Goal: Task Accomplishment & Management: Complete application form

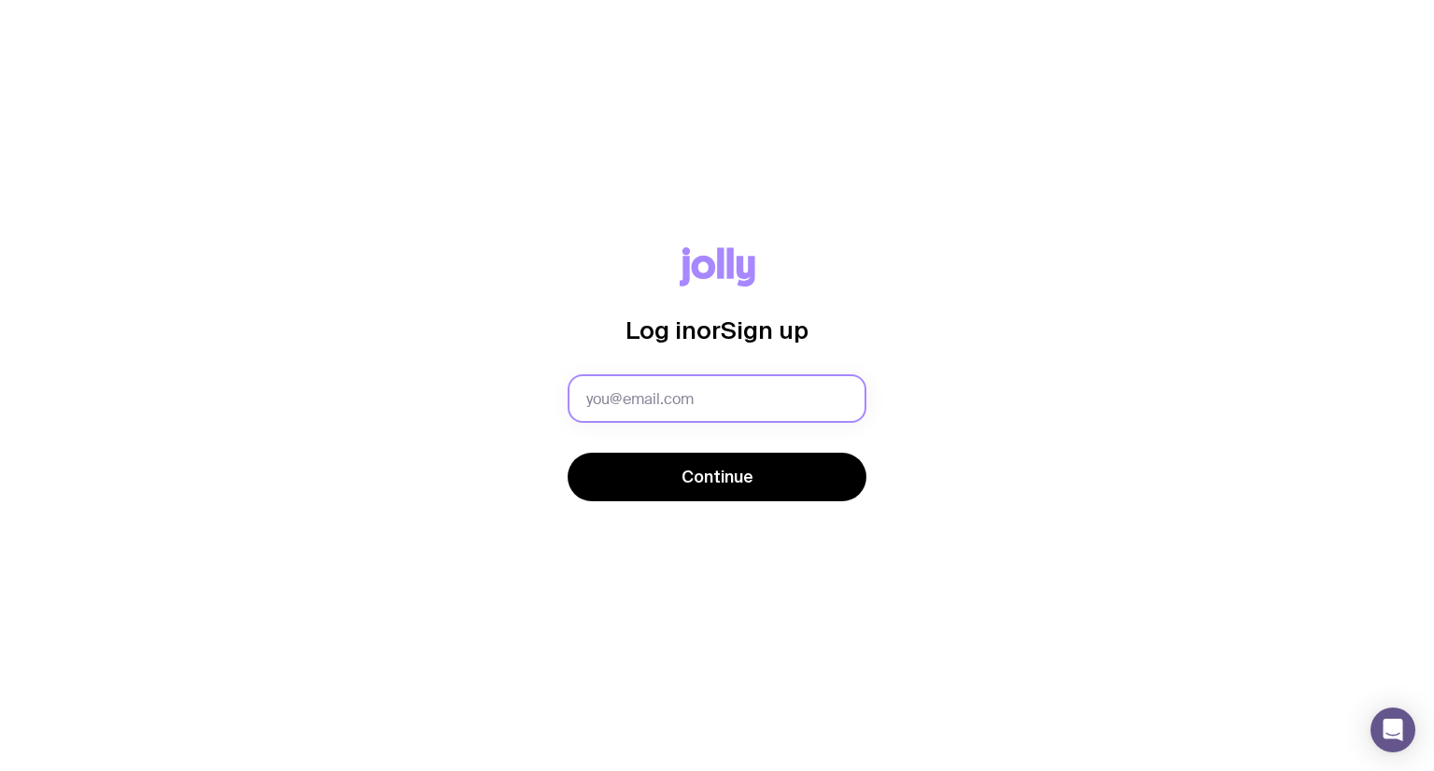
click at [727, 389] on input "text" at bounding box center [717, 398] width 299 height 49
click at [0, 770] on com-1password-button at bounding box center [0, 771] width 0 height 0
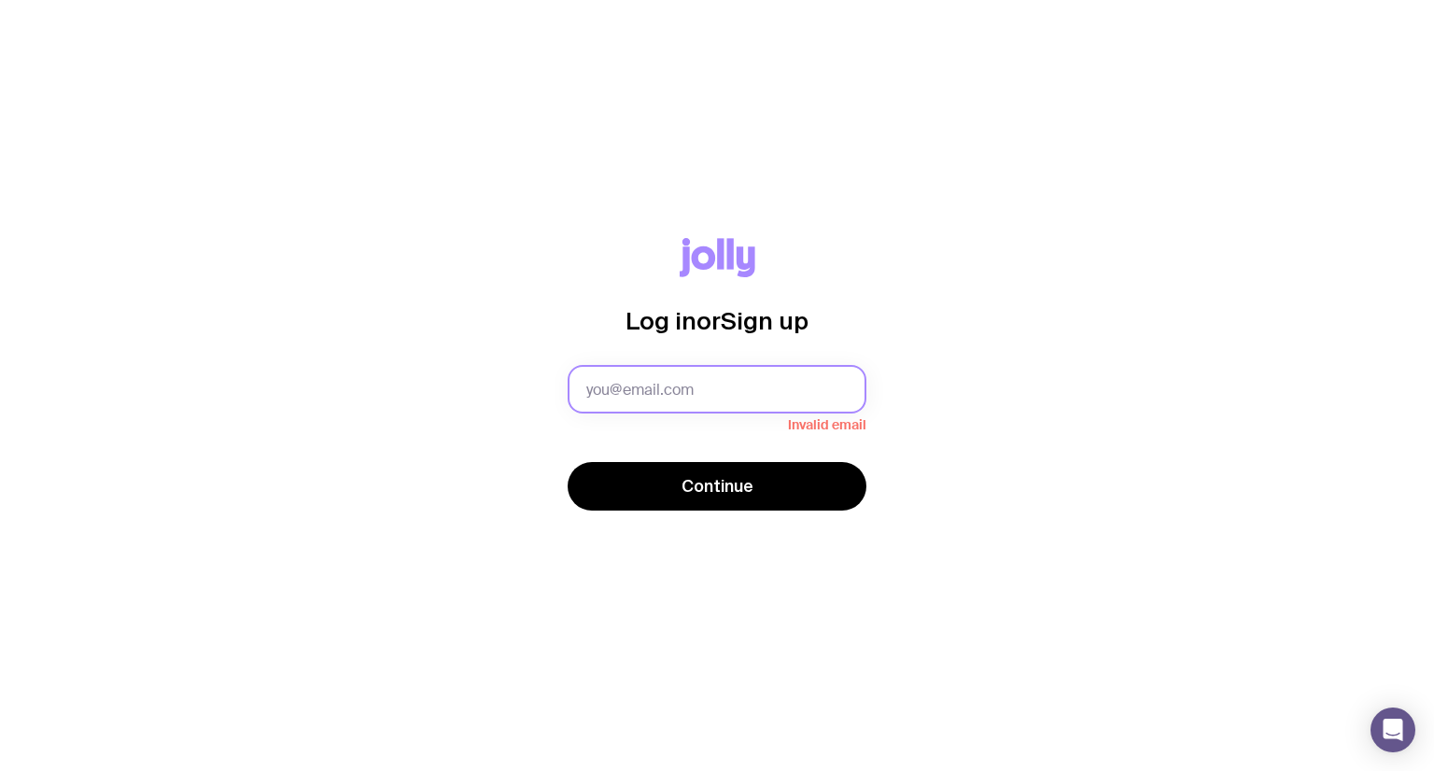
type input "operations@sidekick.net.au"
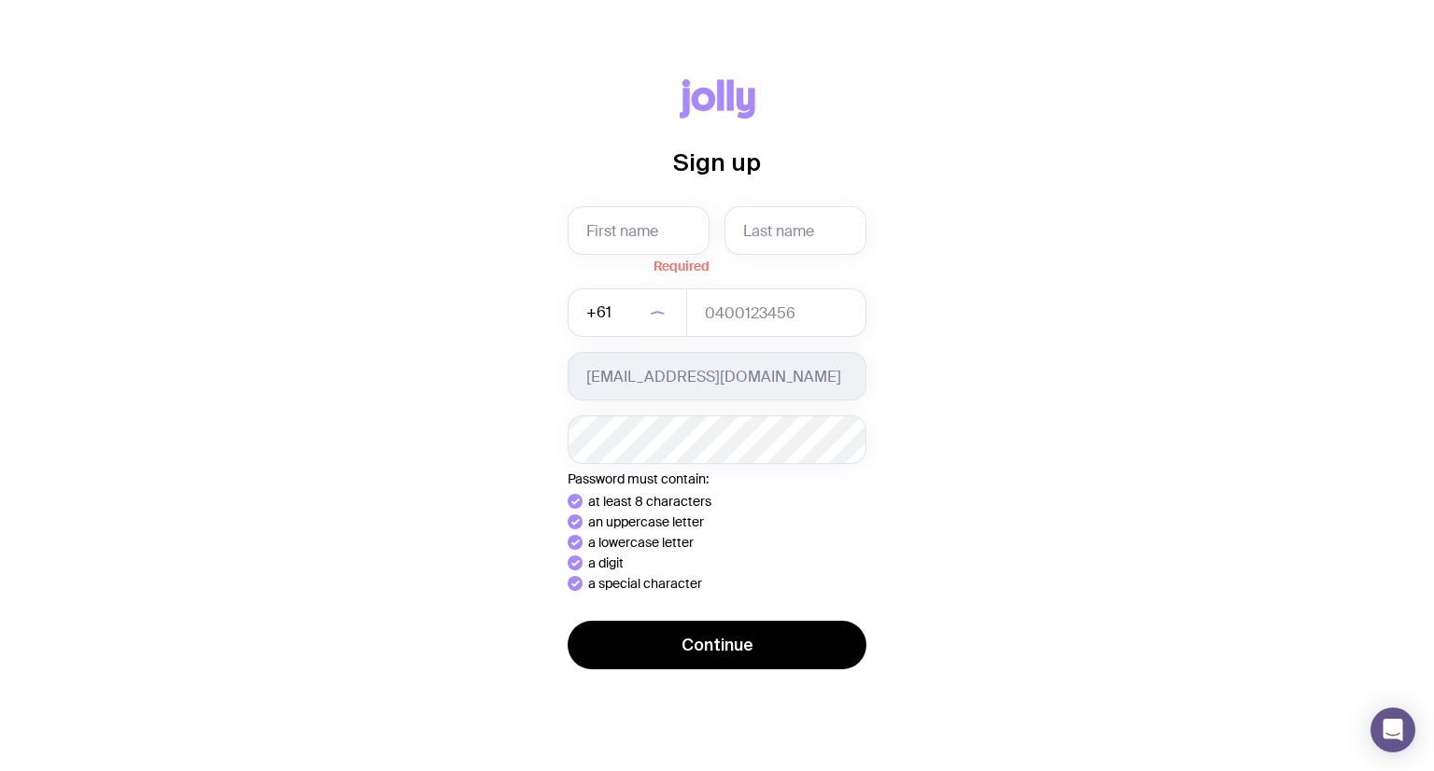
drag, startPoint x: 695, startPoint y: 490, endPoint x: 1164, endPoint y: 378, distance: 482.7
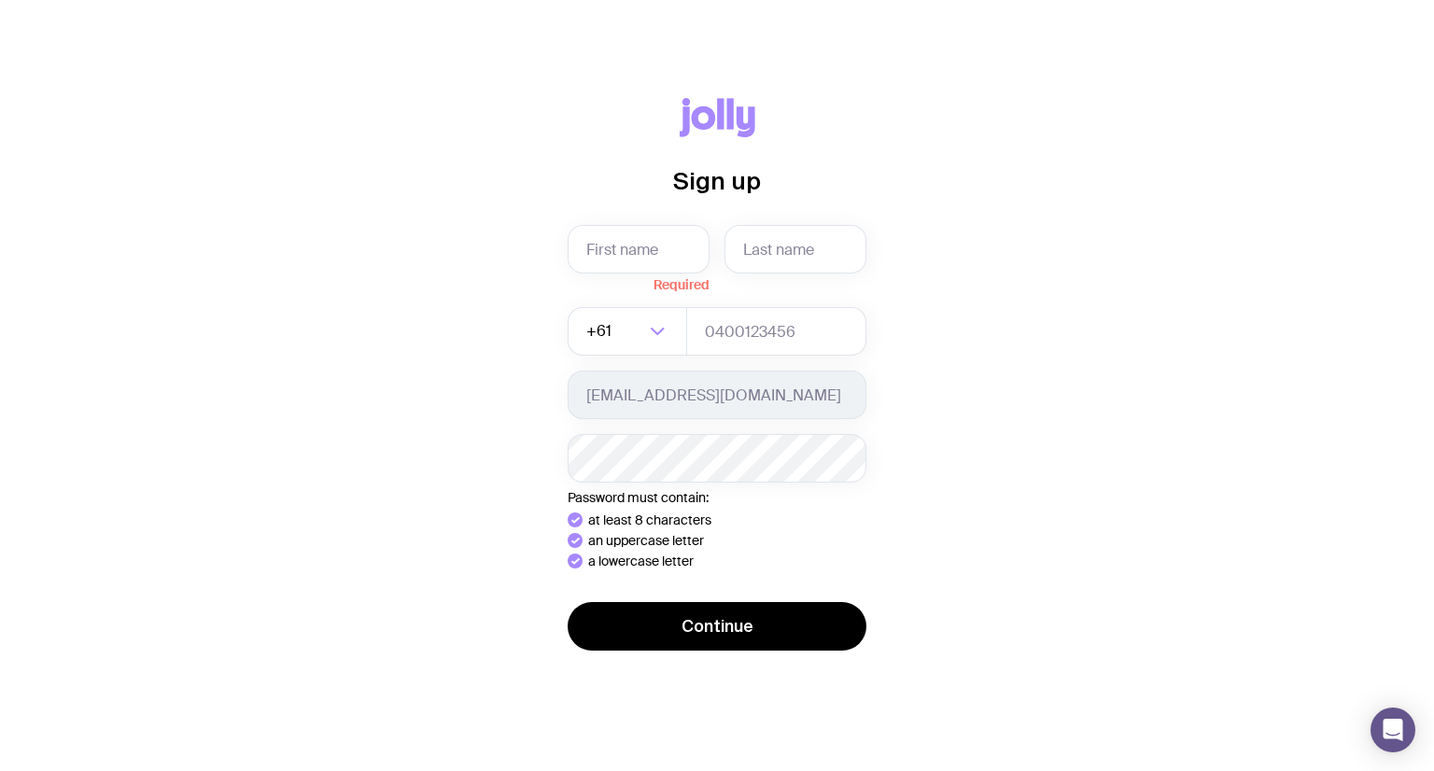
click at [1168, 386] on div "Sign up Required +61 Loading... operations@sidekick.net.au Password must contai…" at bounding box center [717, 385] width 1344 height 574
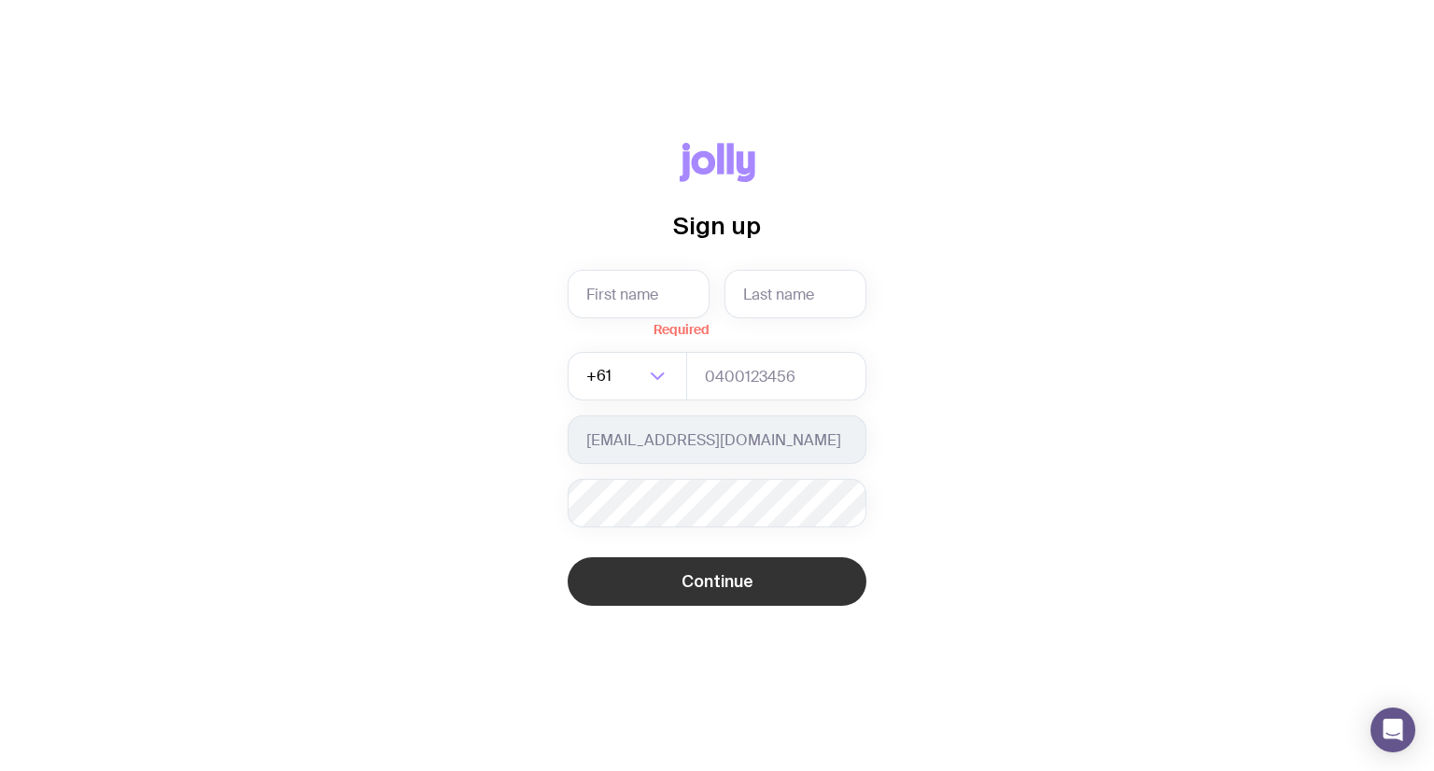
click at [651, 572] on button "Continue" at bounding box center [717, 581] width 299 height 49
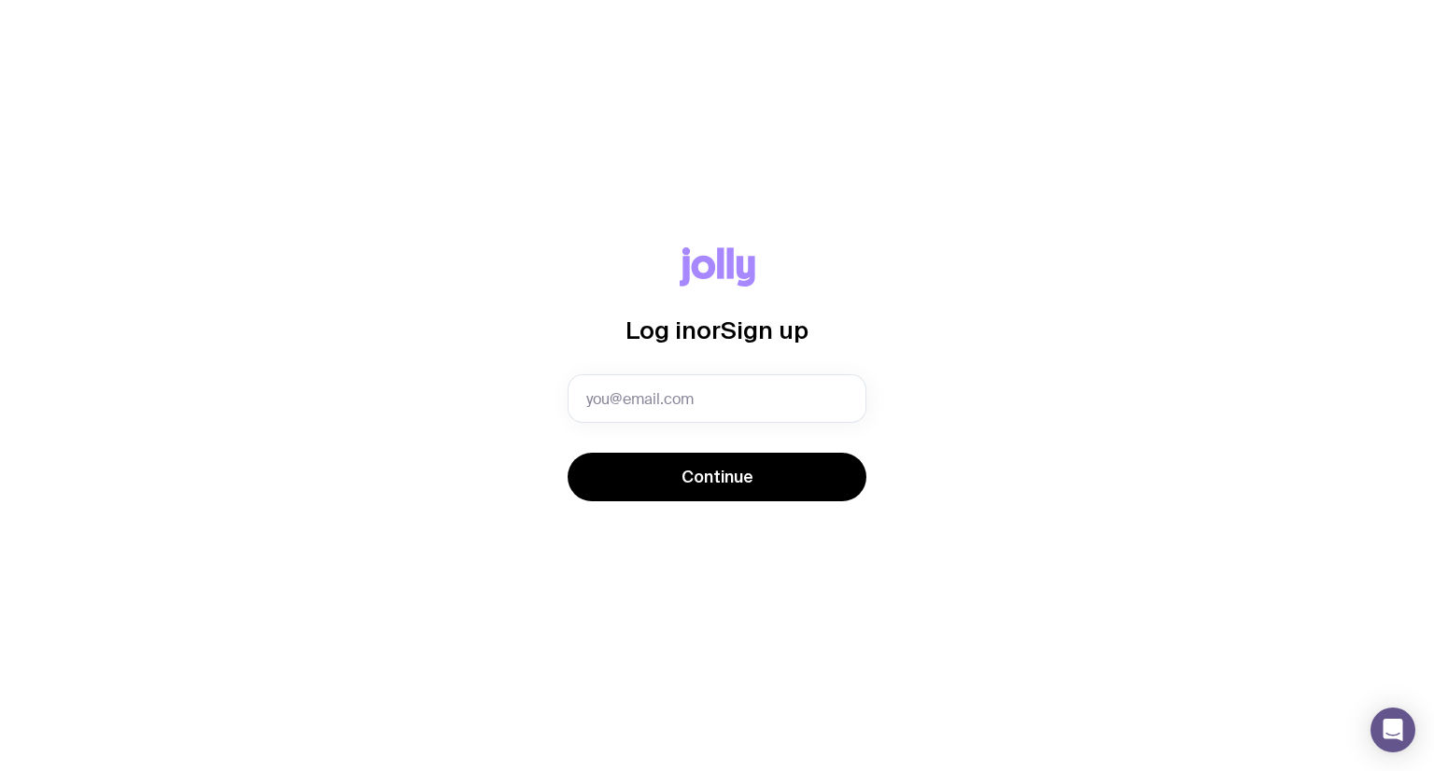
type input "[EMAIL_ADDRESS][DOMAIN_NAME]"
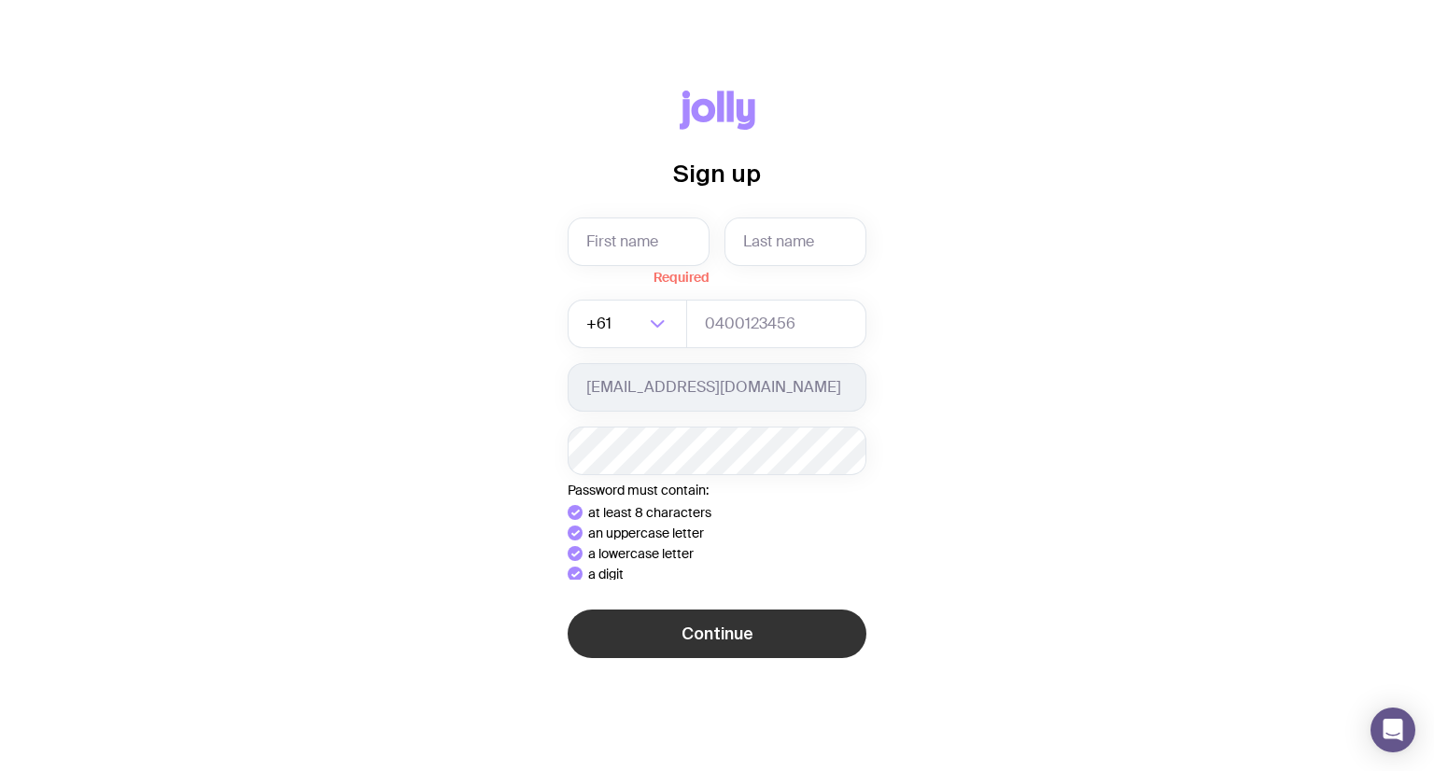
click at [803, 664] on div "Sign up Required +61 Loading... operations@sidekick.net.au Password must contai…" at bounding box center [717, 385] width 1434 height 771
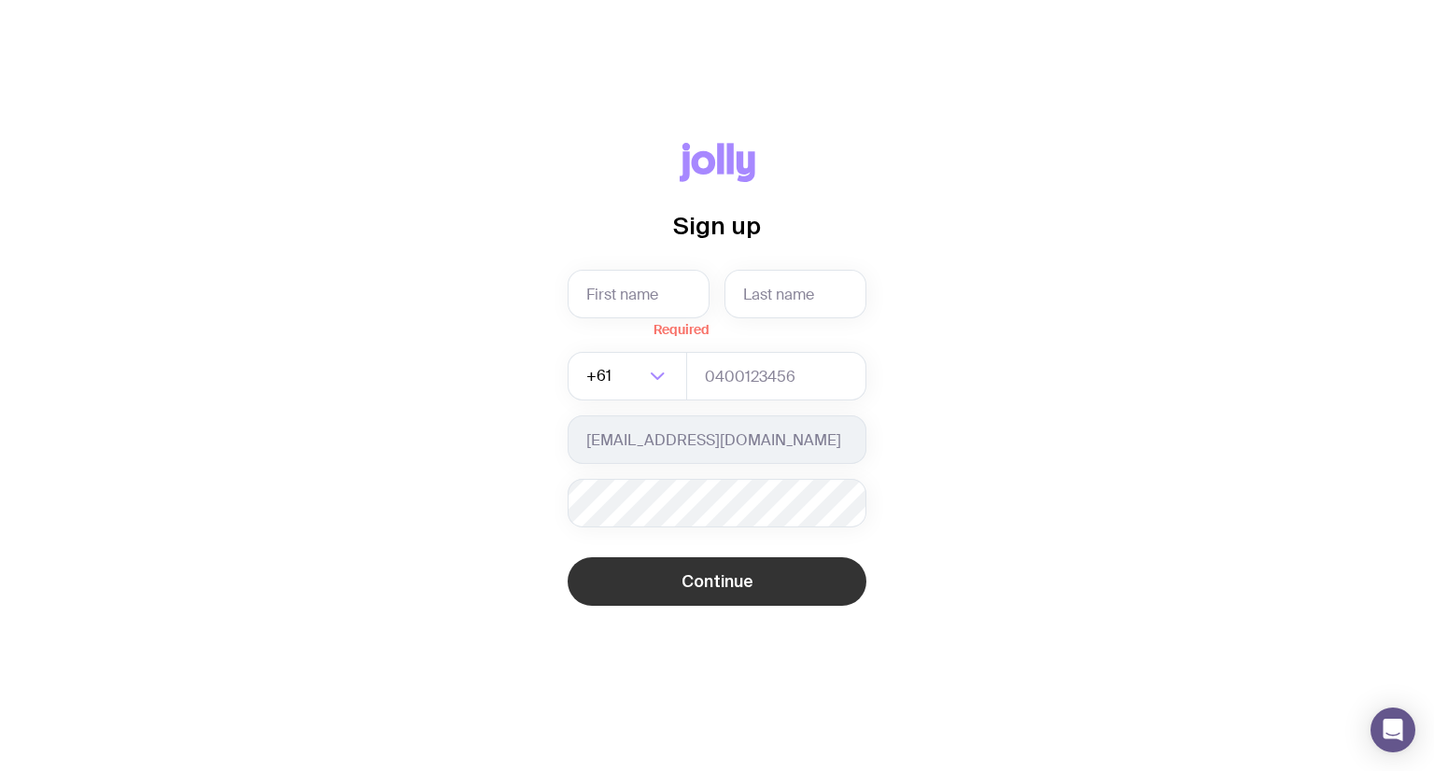
click at [823, 598] on button "Continue" at bounding box center [717, 581] width 299 height 49
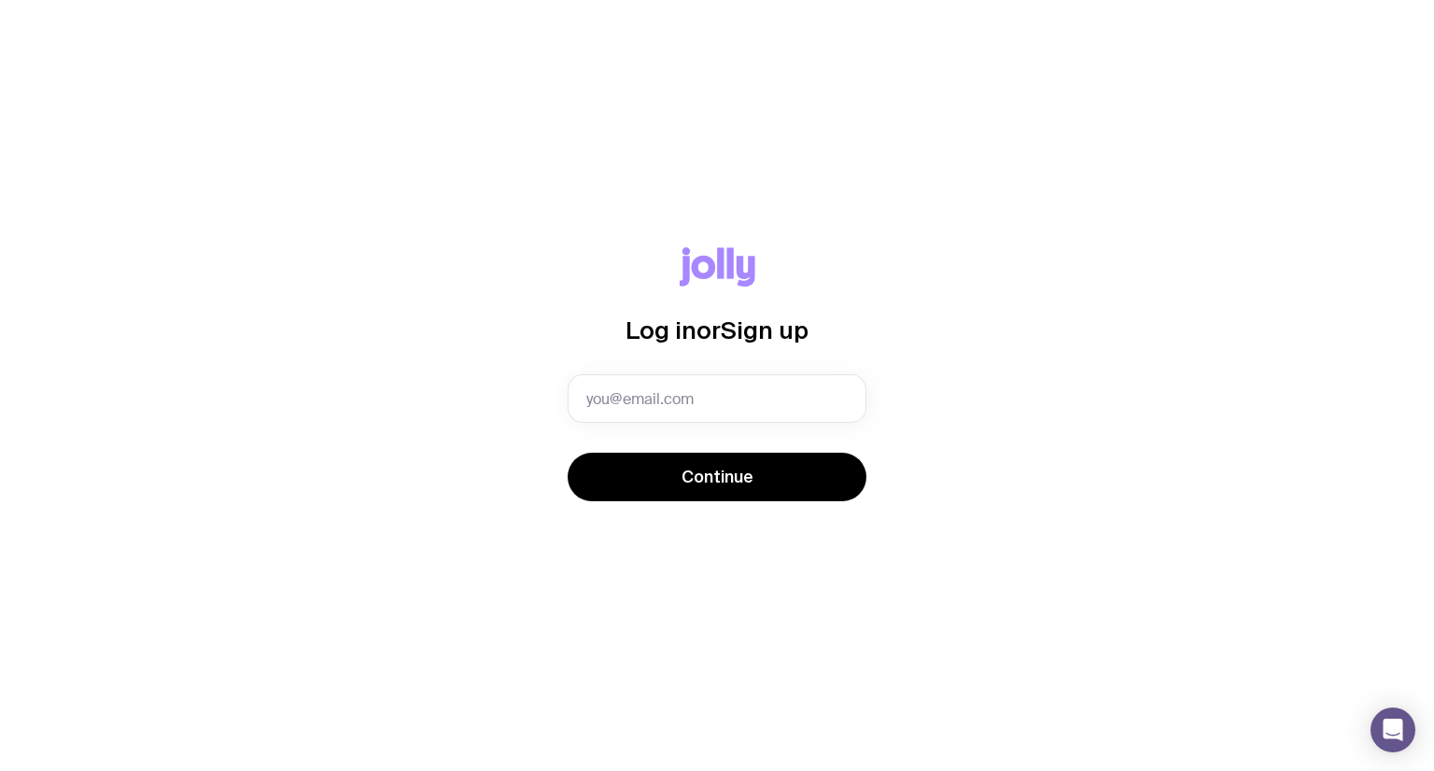
type input "[EMAIL_ADDRESS][DOMAIN_NAME]"
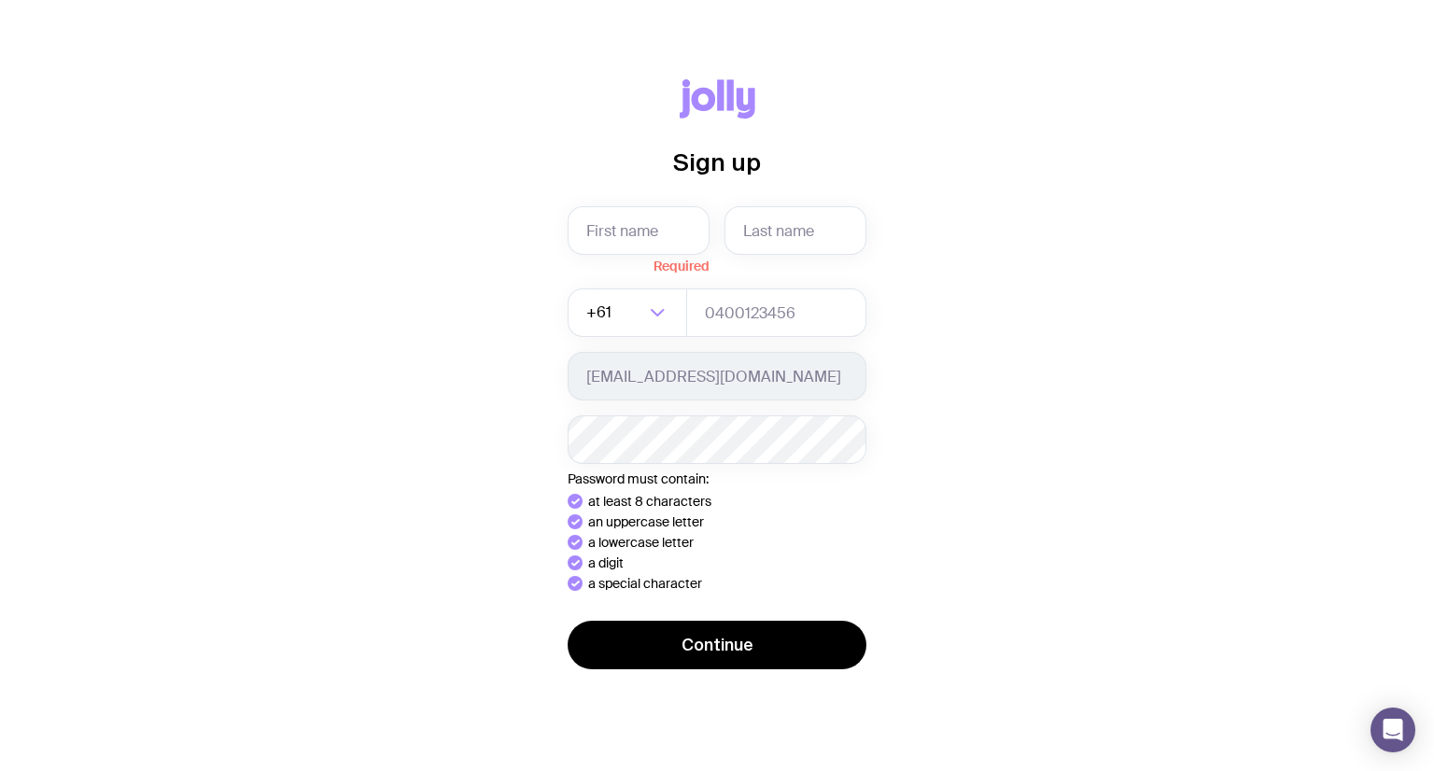
click at [1171, 381] on div "Sign up Required +61 Loading... [EMAIL_ADDRESS][DOMAIN_NAME] Password must cont…" at bounding box center [717, 385] width 1344 height 612
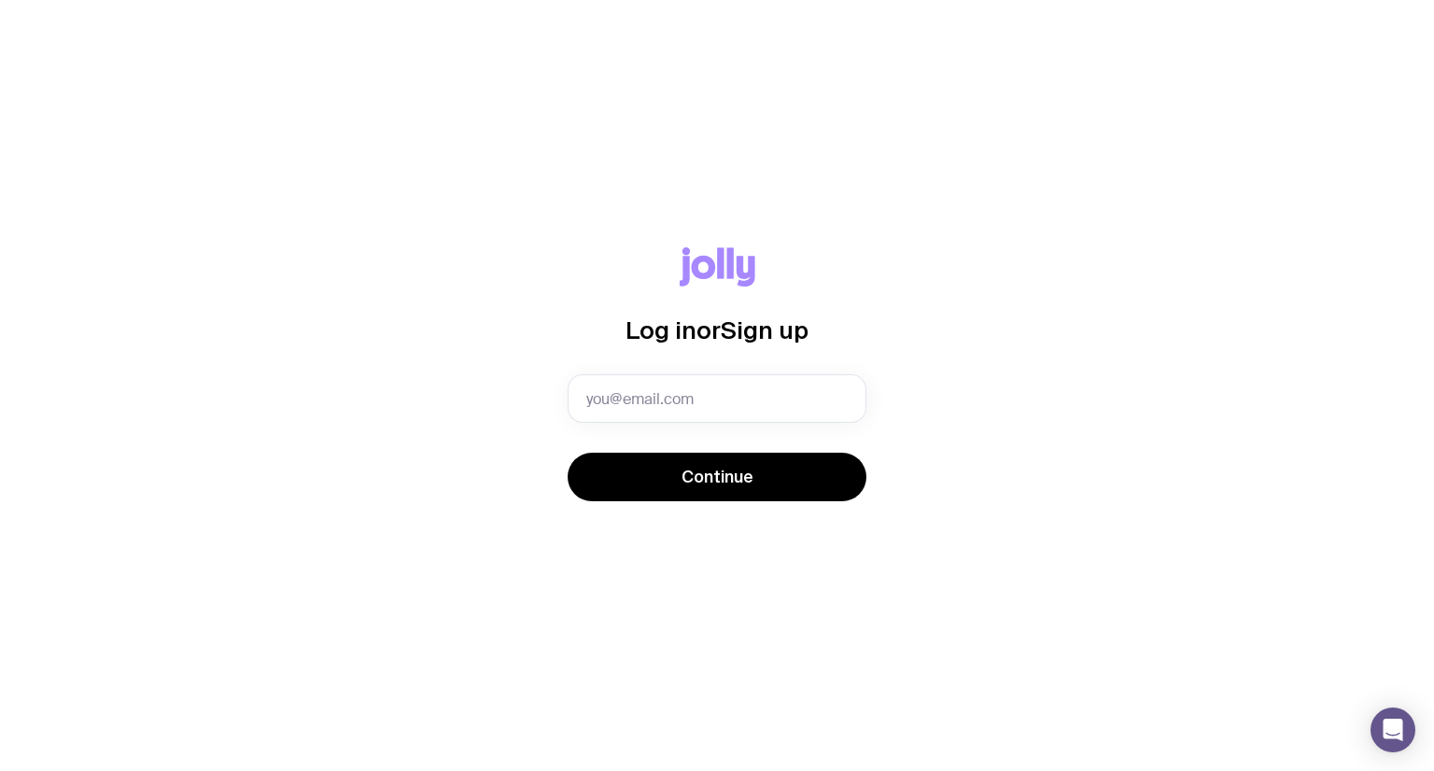
click at [1153, 307] on div "Log in or Sign up Invalid email Continue" at bounding box center [717, 385] width 1344 height 276
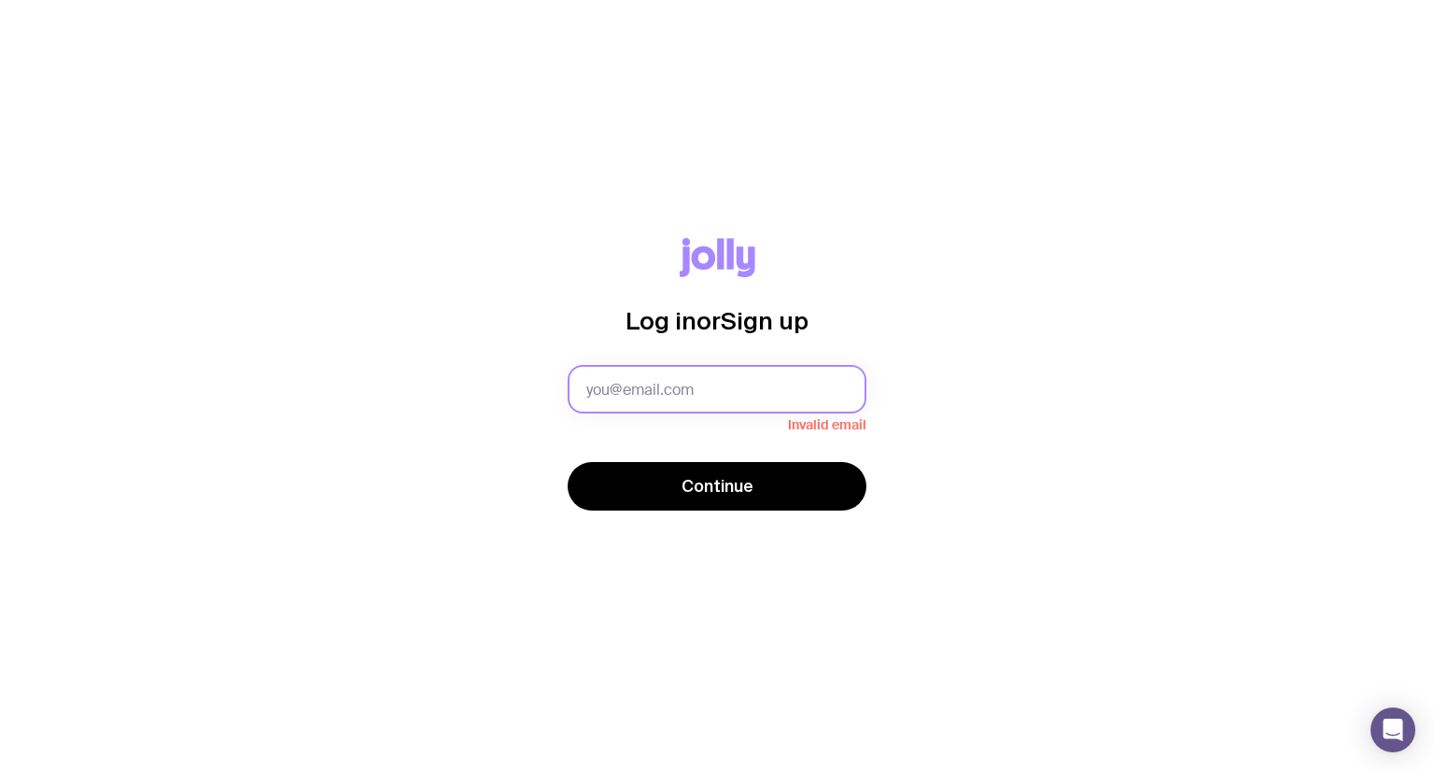
click at [768, 380] on input "text" at bounding box center [717, 389] width 299 height 49
paste input "[EMAIL_ADDRESS][DOMAIN_NAME]"
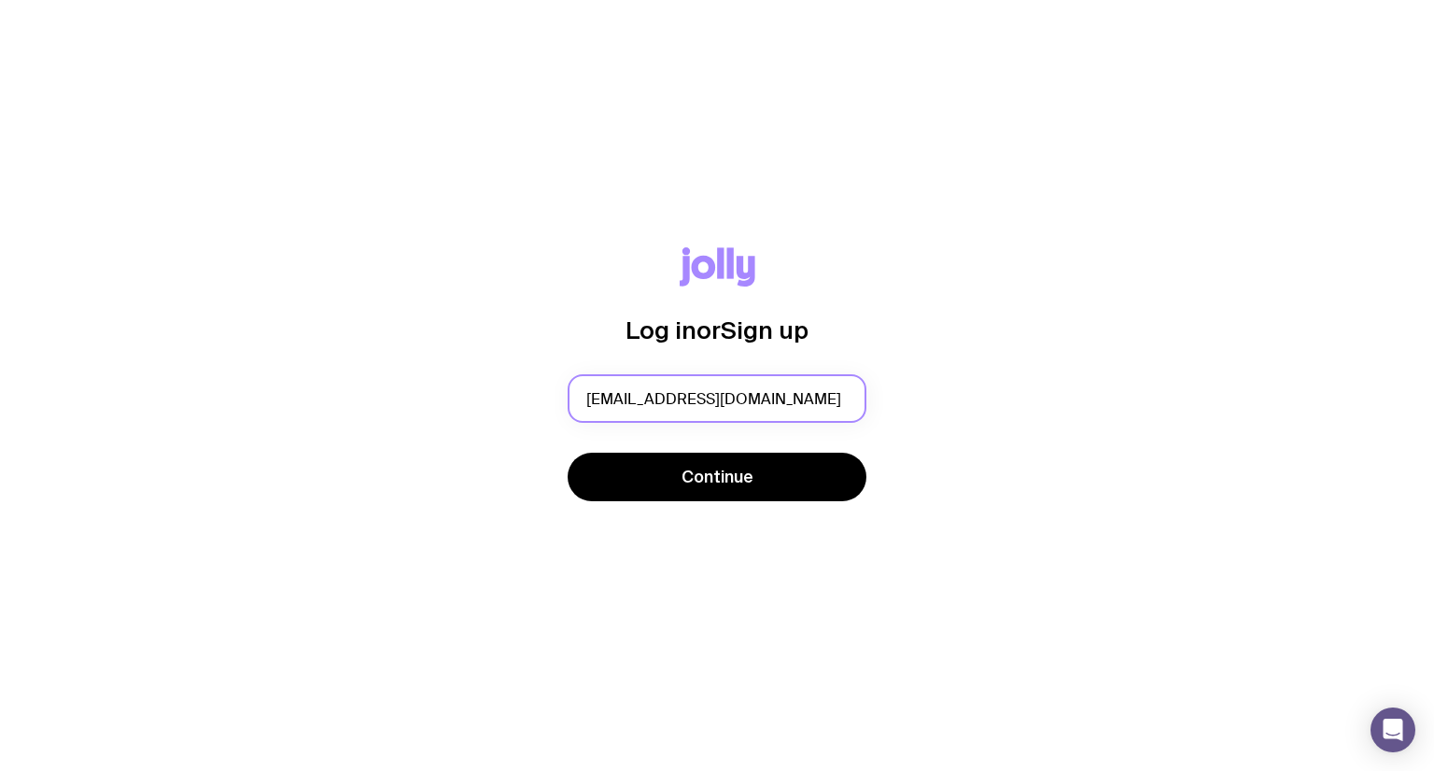
type input "[EMAIL_ADDRESS][DOMAIN_NAME]"
click at [1051, 395] on div "Log in or Sign up operations@sidekick.net.au Continue" at bounding box center [717, 385] width 1344 height 276
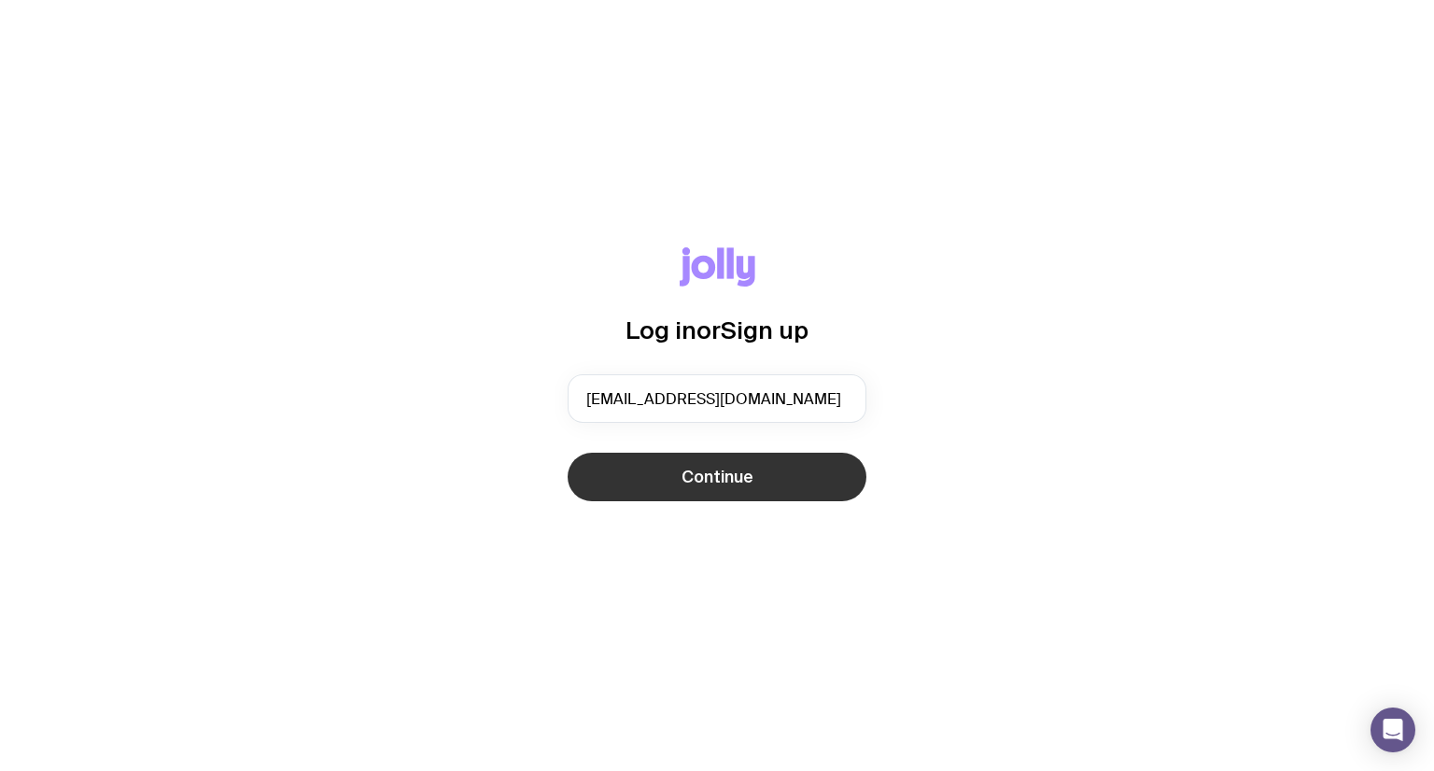
click at [833, 478] on button "Continue" at bounding box center [717, 477] width 299 height 49
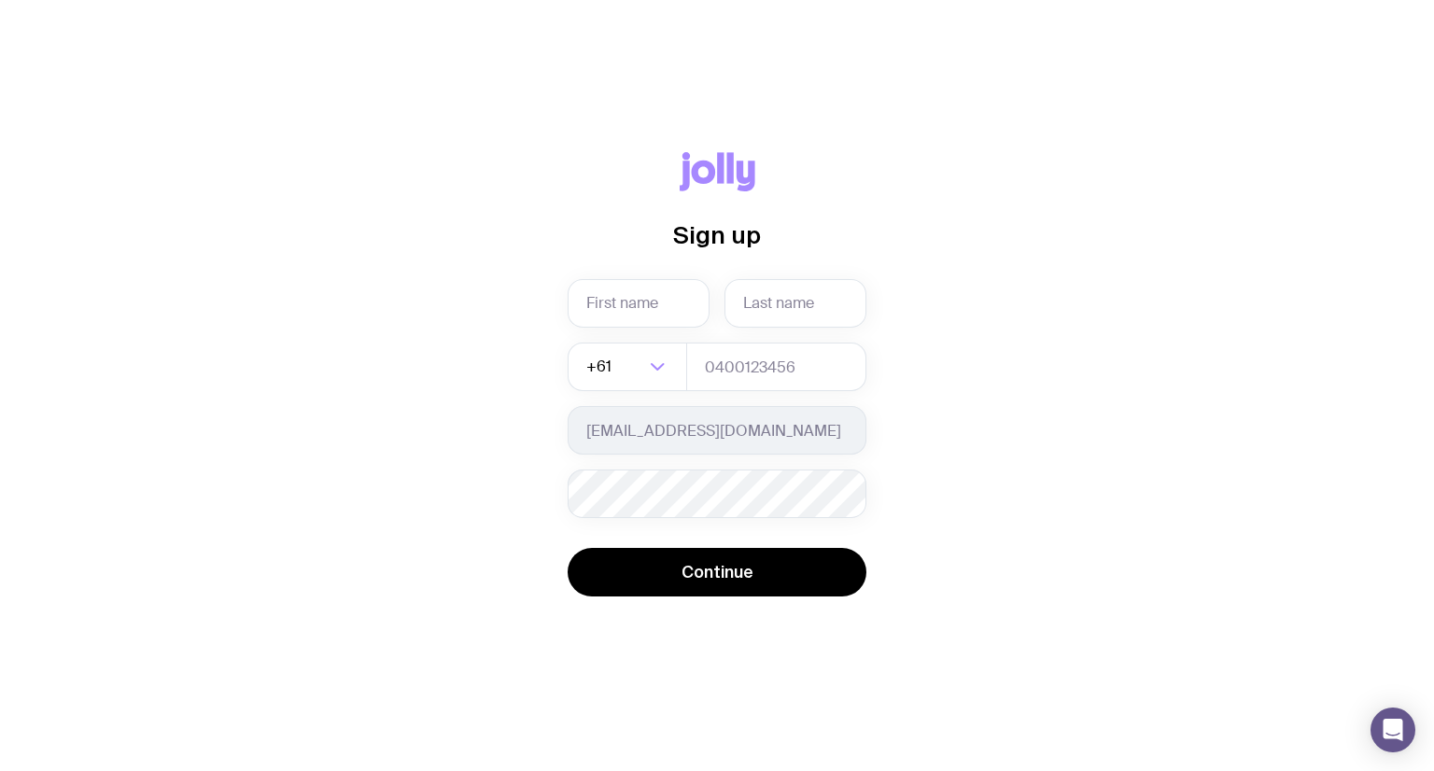
click at [1284, 377] on div "Sign up Required +61 Loading... [EMAIL_ADDRESS][DOMAIN_NAME] Password must cont…" at bounding box center [717, 386] width 1344 height 468
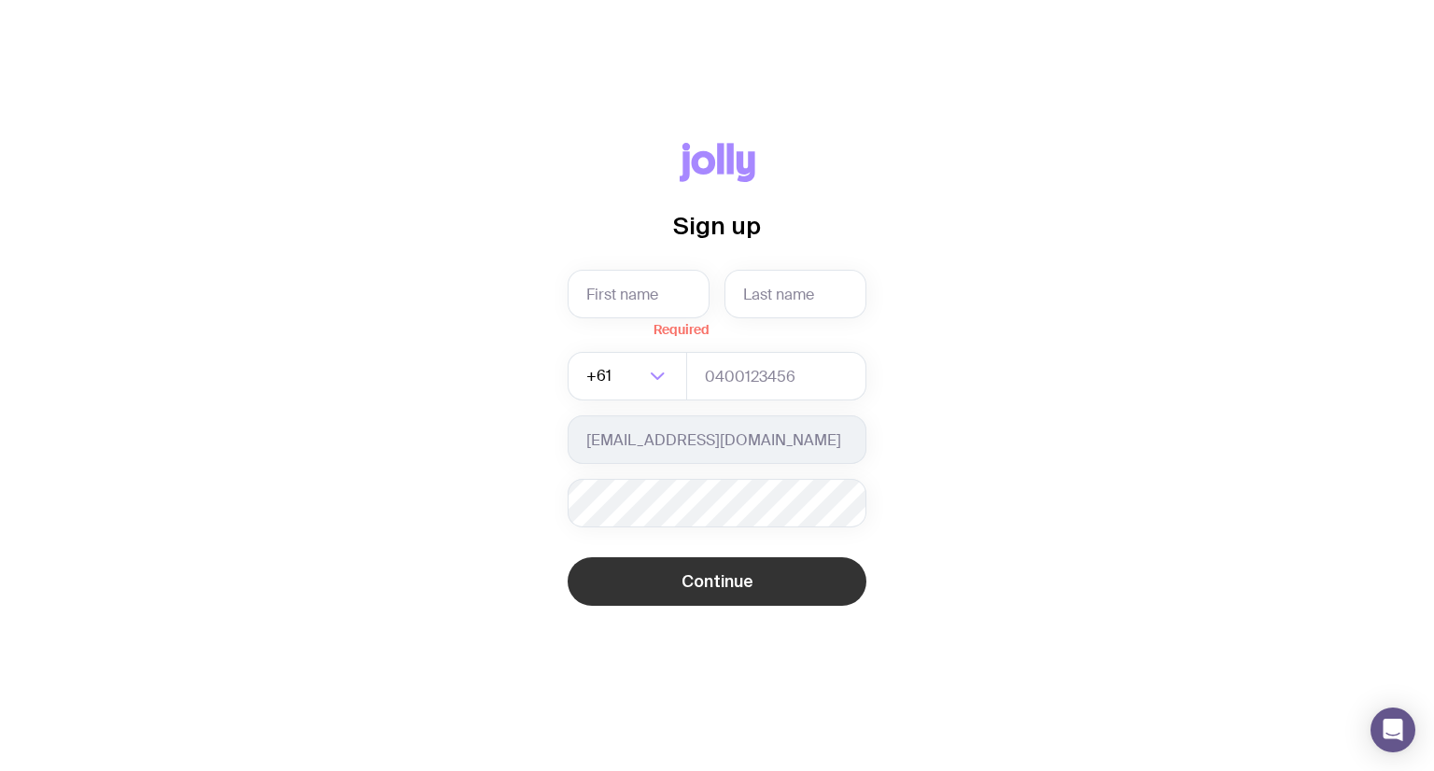
click at [823, 583] on button "Continue" at bounding box center [717, 581] width 299 height 49
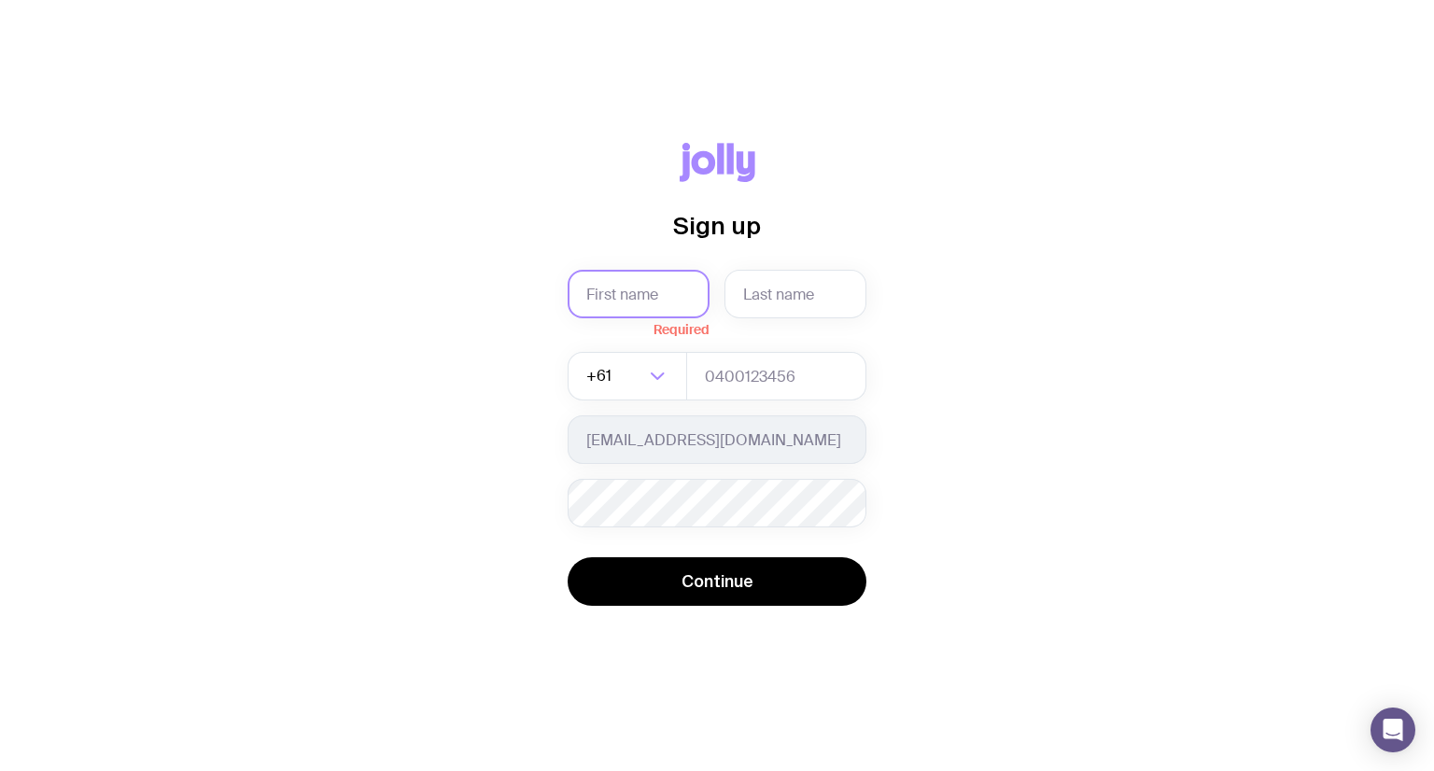
click at [604, 277] on input "text" at bounding box center [639, 294] width 142 height 49
type input "Mary"
type input "Grace Malong"
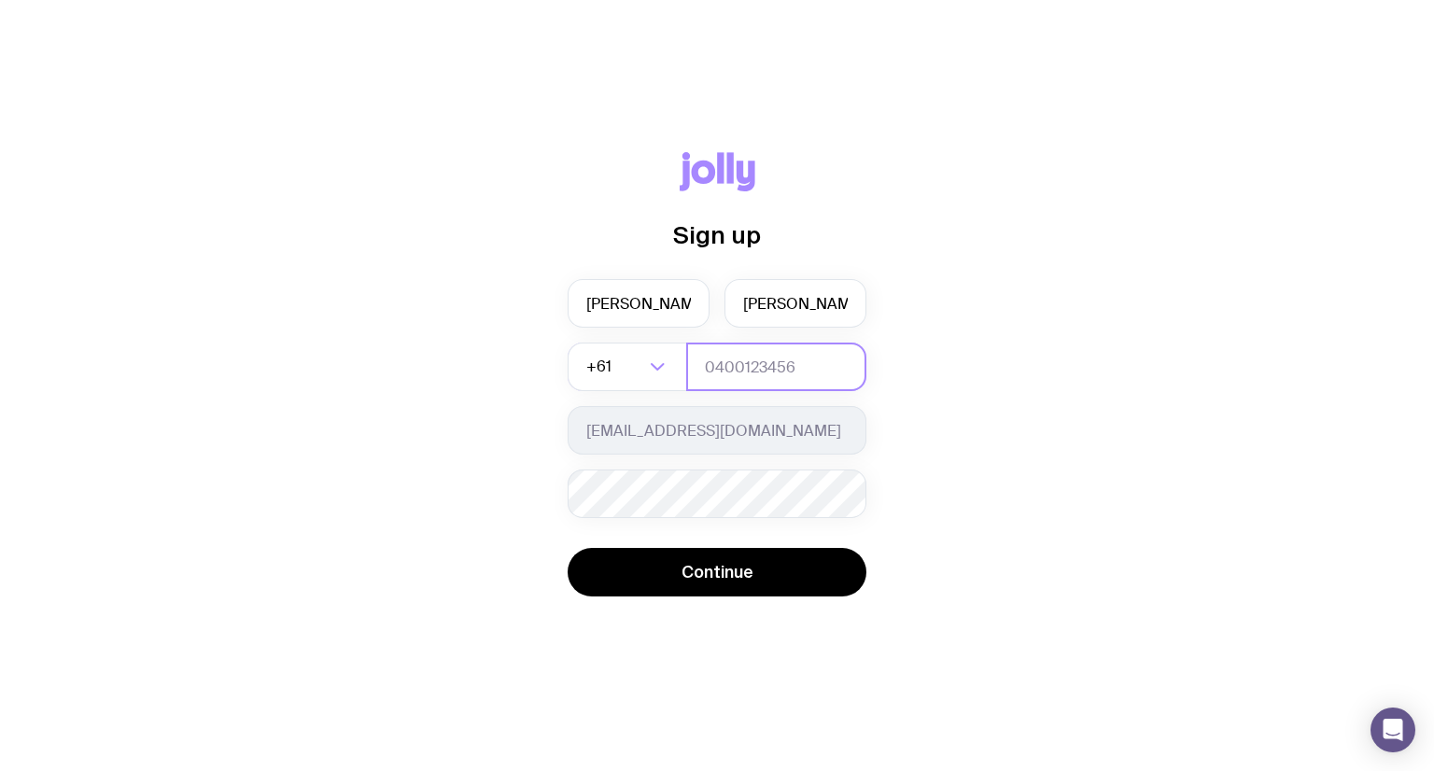
click at [799, 374] on input "tel" at bounding box center [776, 367] width 180 height 49
click at [992, 292] on div "Sign up Mary Grace Malong +61 Loading... operations@sidekick.net.au Password mu…" at bounding box center [717, 385] width 1344 height 467
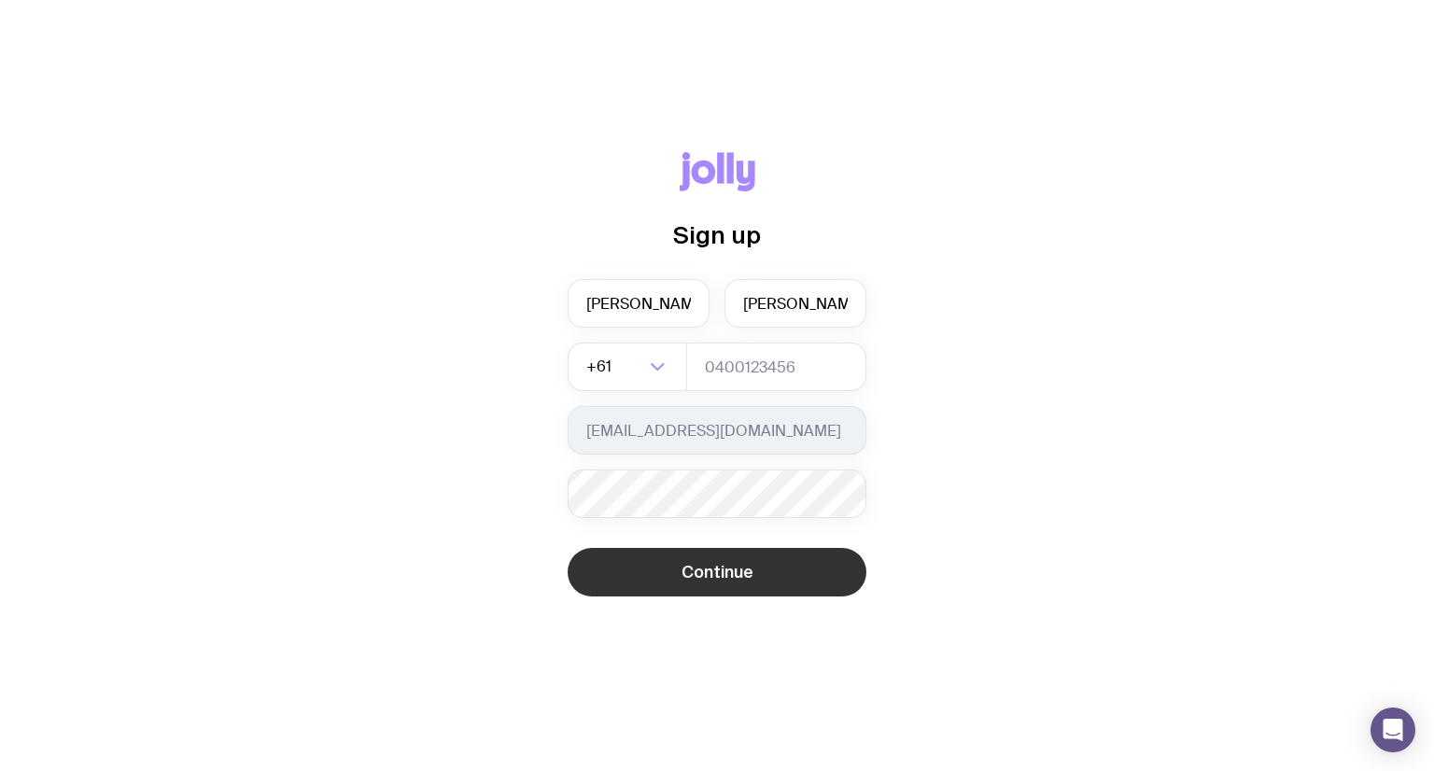
click at [790, 582] on button "Continue" at bounding box center [717, 572] width 299 height 49
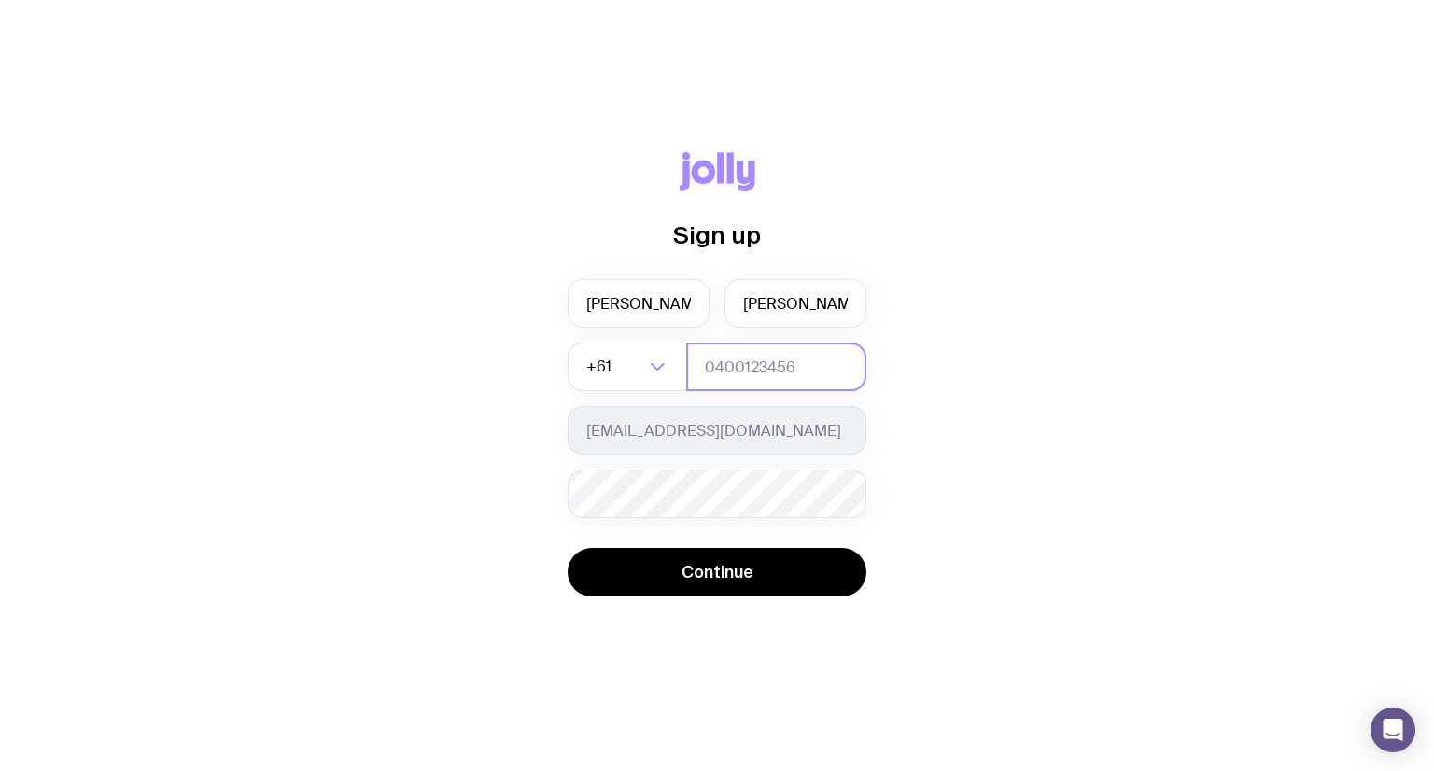
click at [779, 361] on input "tel" at bounding box center [776, 367] width 180 height 49
type input "9479918606"
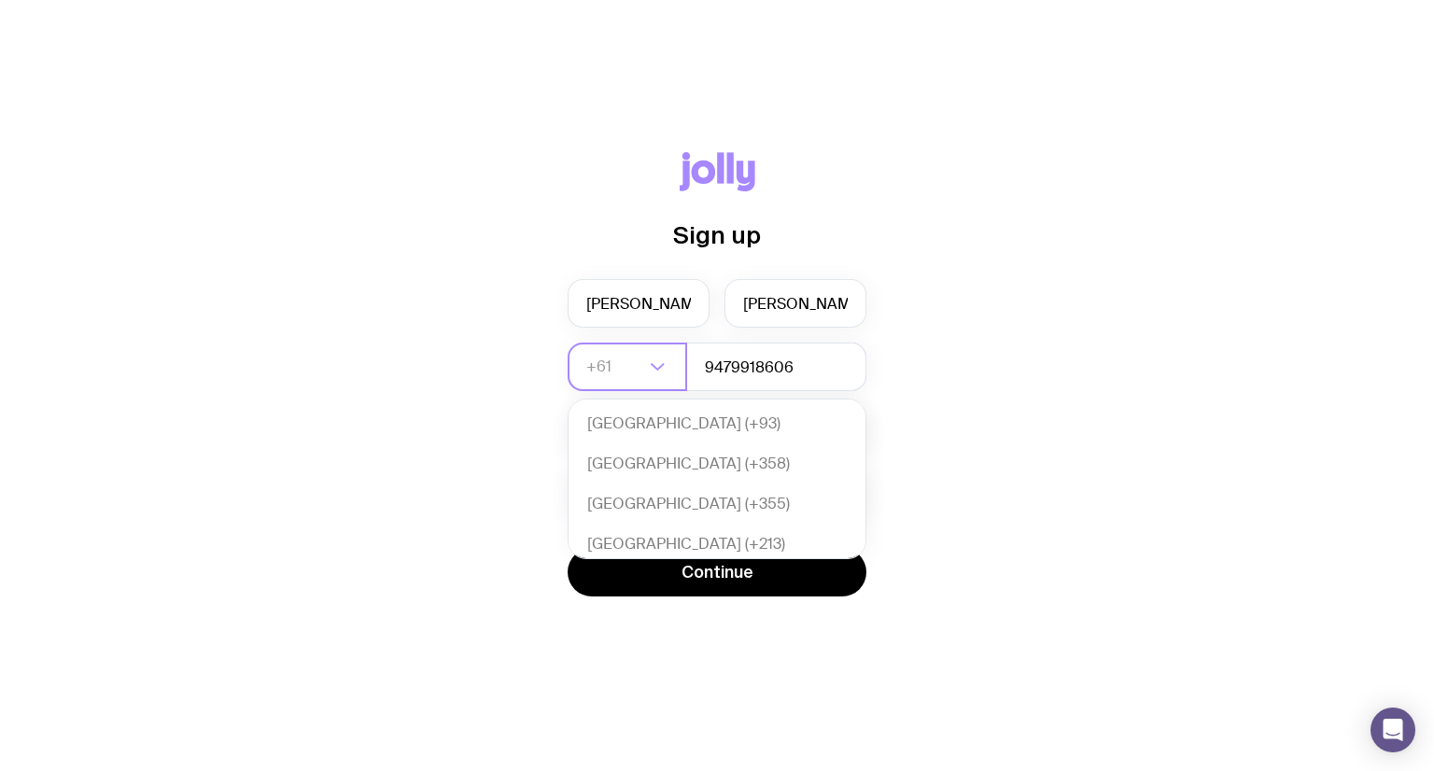
click at [616, 380] on input "Search for option" at bounding box center [615, 367] width 58 height 49
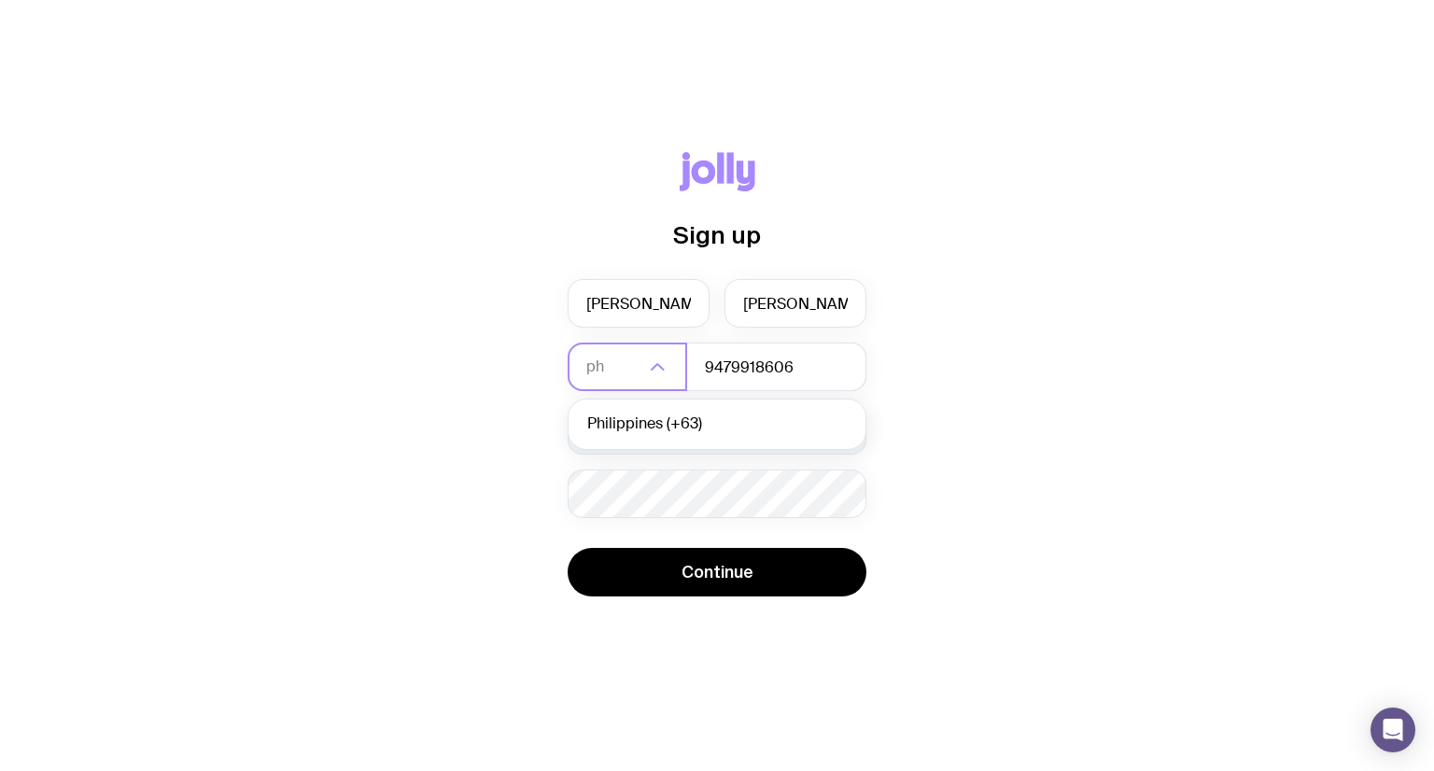
click at [657, 419] on li "Philippines (+63)" at bounding box center [717, 424] width 297 height 40
type input "ph"
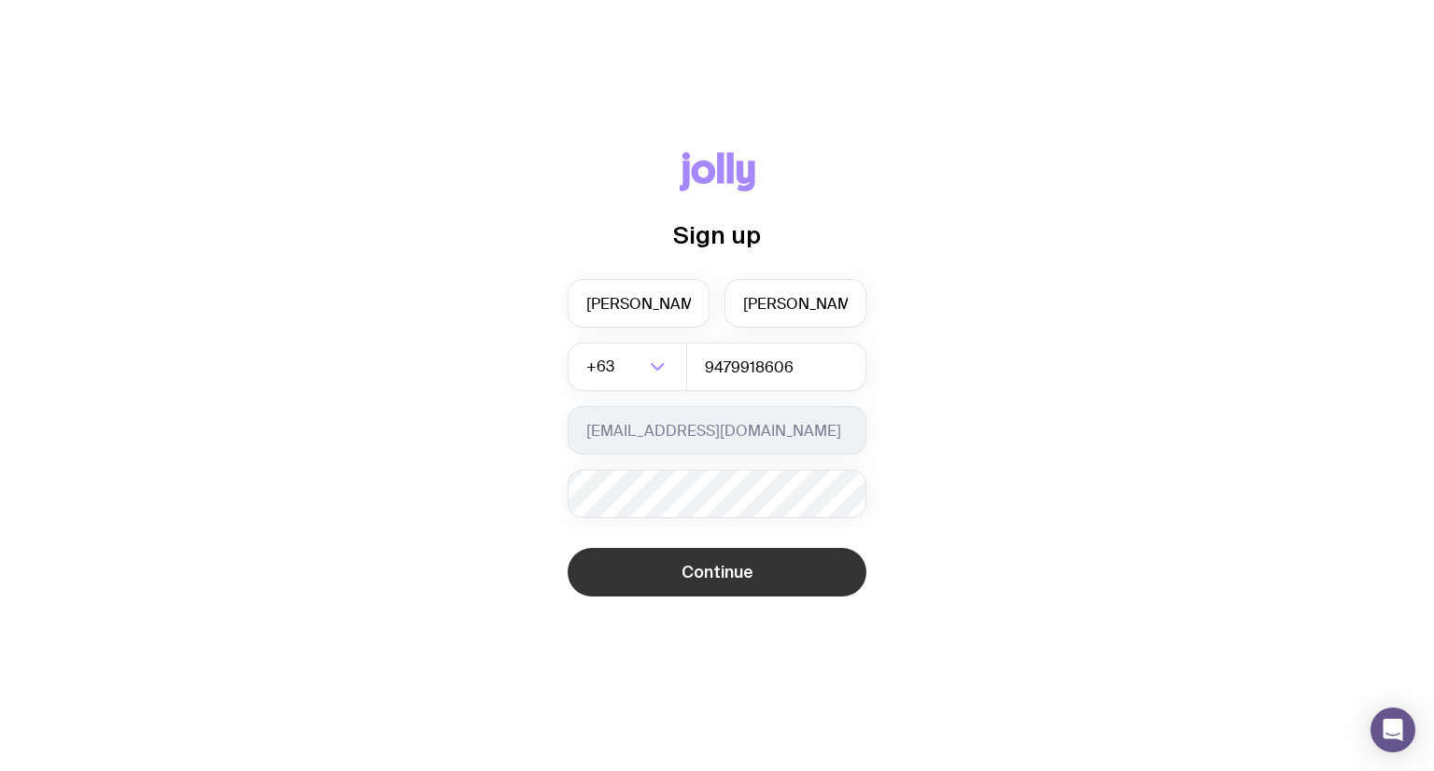
click at [695, 587] on button "Continue" at bounding box center [717, 572] width 299 height 49
click at [734, 587] on button "Continue" at bounding box center [717, 572] width 299 height 49
click at [734, 586] on button "Continue" at bounding box center [717, 572] width 299 height 49
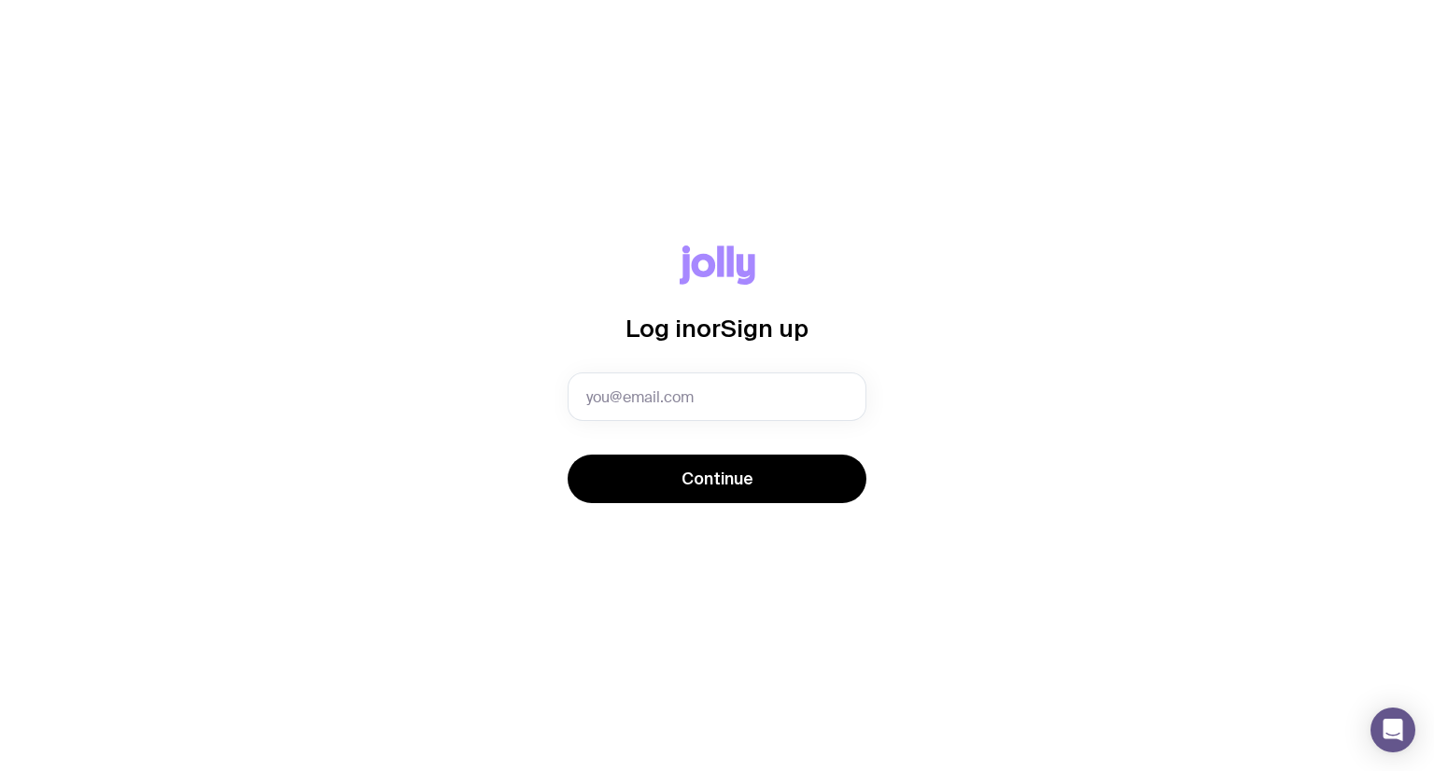
click at [253, 333] on div "Log in or Sign up Invalid email Continue" at bounding box center [717, 386] width 1344 height 280
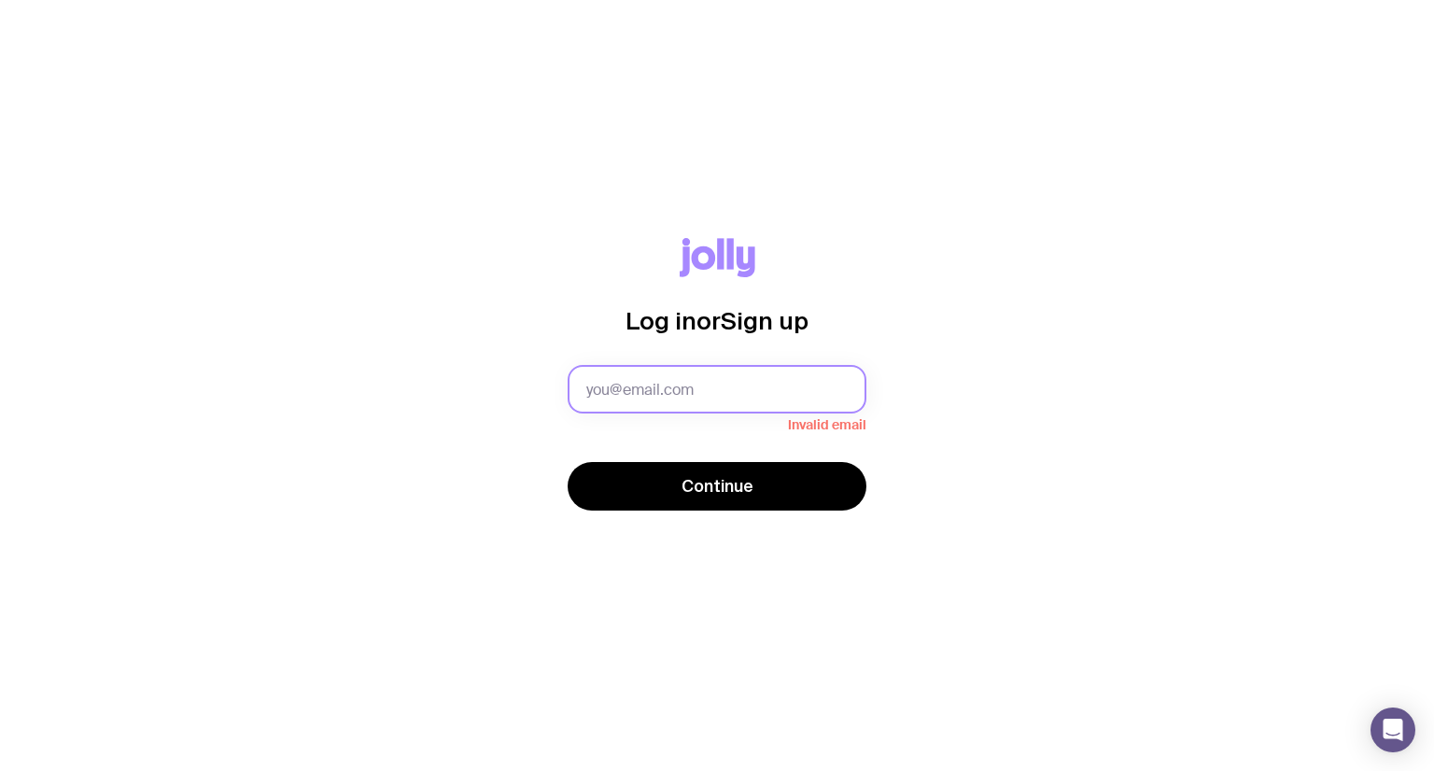
click at [700, 401] on input "text" at bounding box center [717, 389] width 299 height 49
paste input "[PERSON_NAME][EMAIL_ADDRESS][DOMAIN_NAME]"
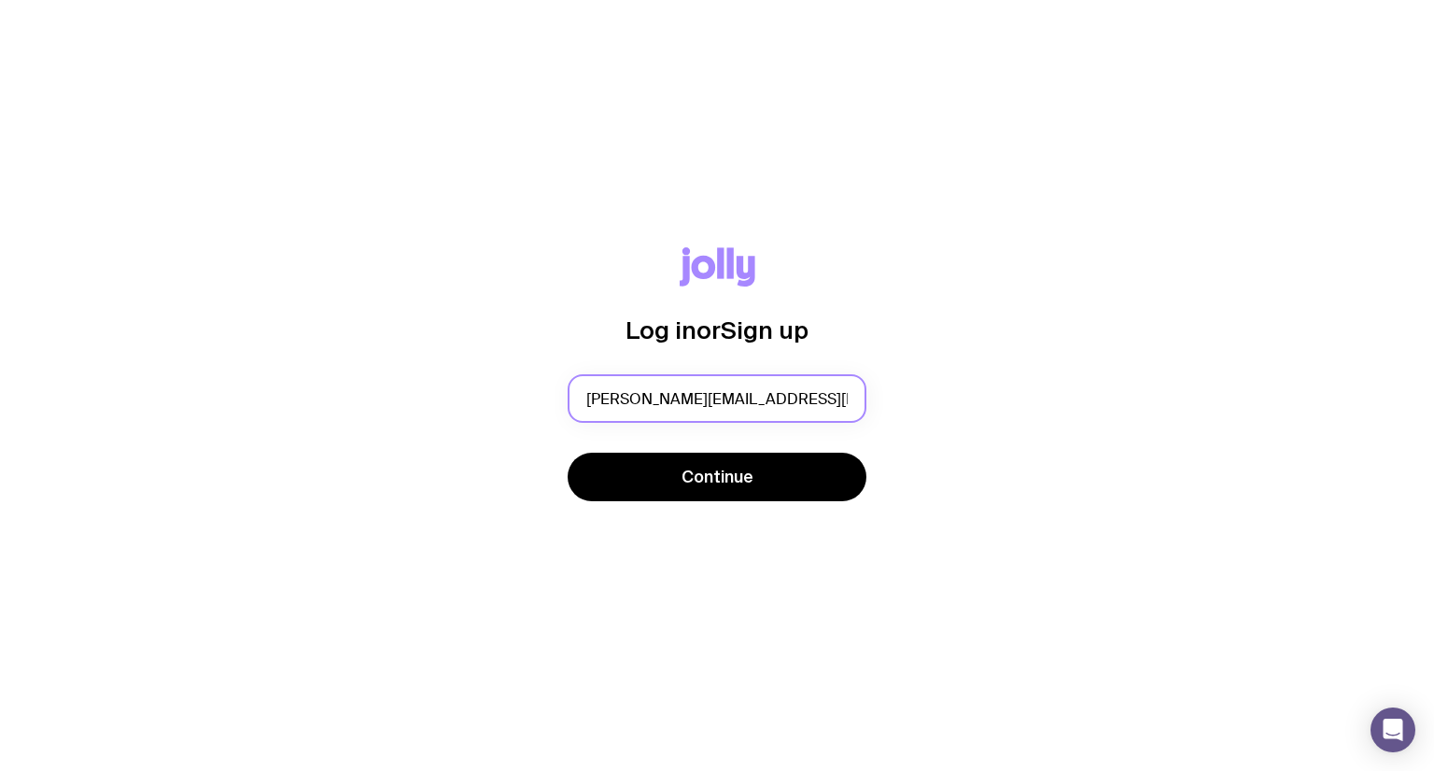
type input "[PERSON_NAME][EMAIL_ADDRESS][DOMAIN_NAME]"
click at [989, 352] on div "Log in or Sign up [PERSON_NAME][EMAIL_ADDRESS][DOMAIN_NAME] Continue" at bounding box center [717, 385] width 1344 height 276
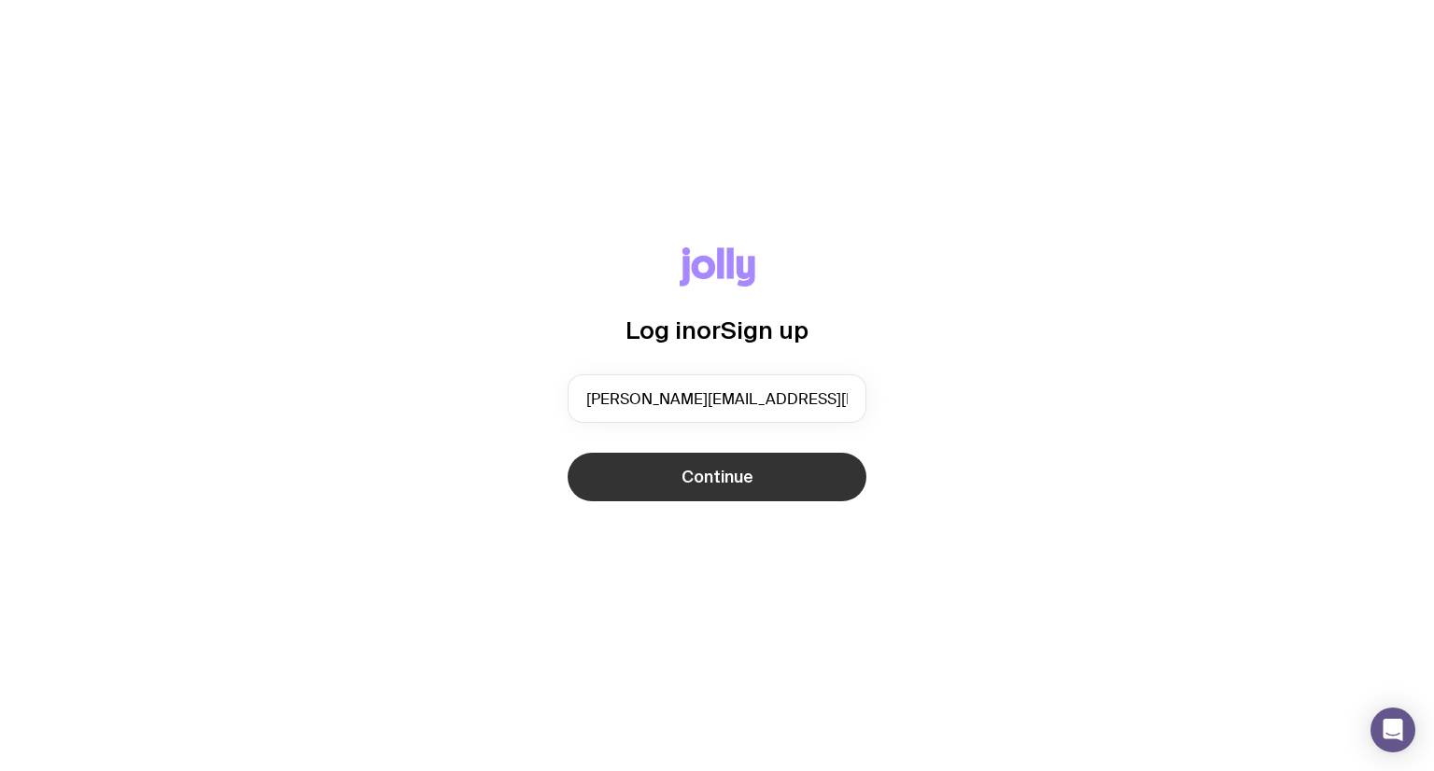
click at [762, 479] on button "Continue" at bounding box center [717, 477] width 299 height 49
